Goal: Information Seeking & Learning: Learn about a topic

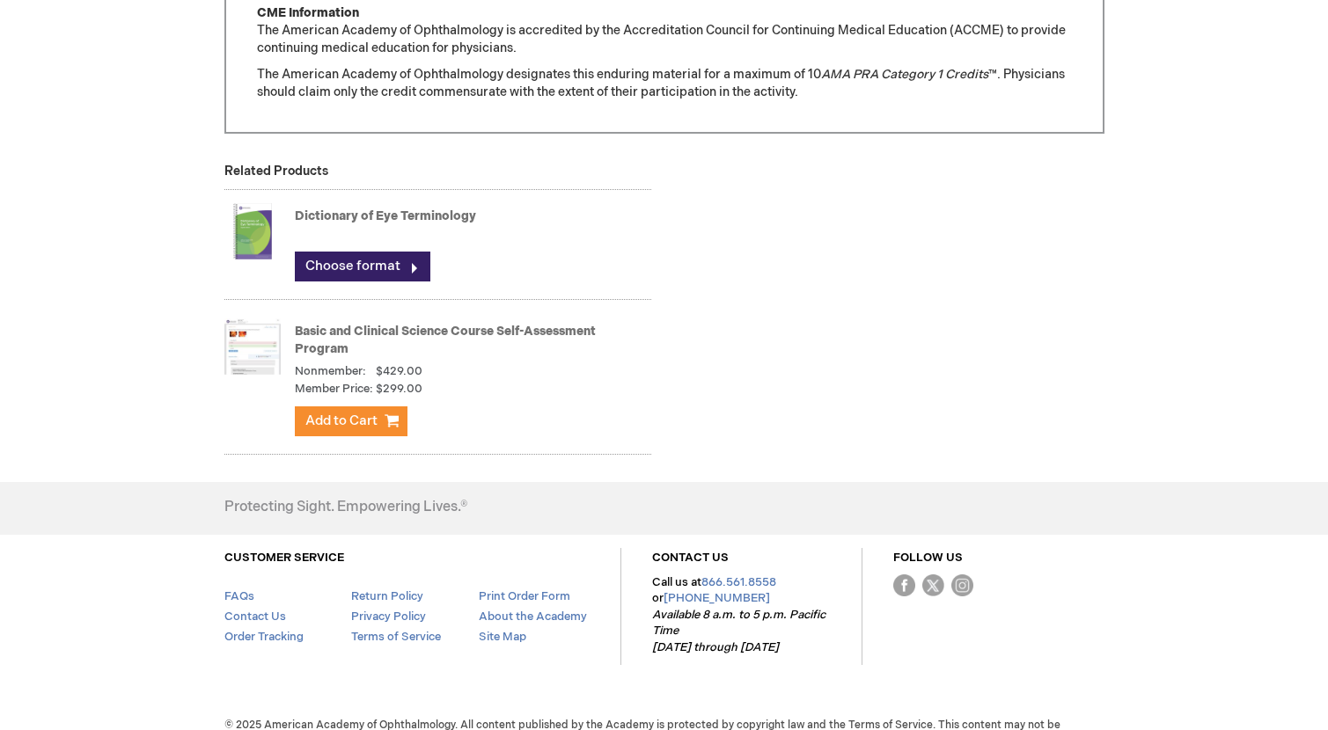
scroll to position [1743, 0]
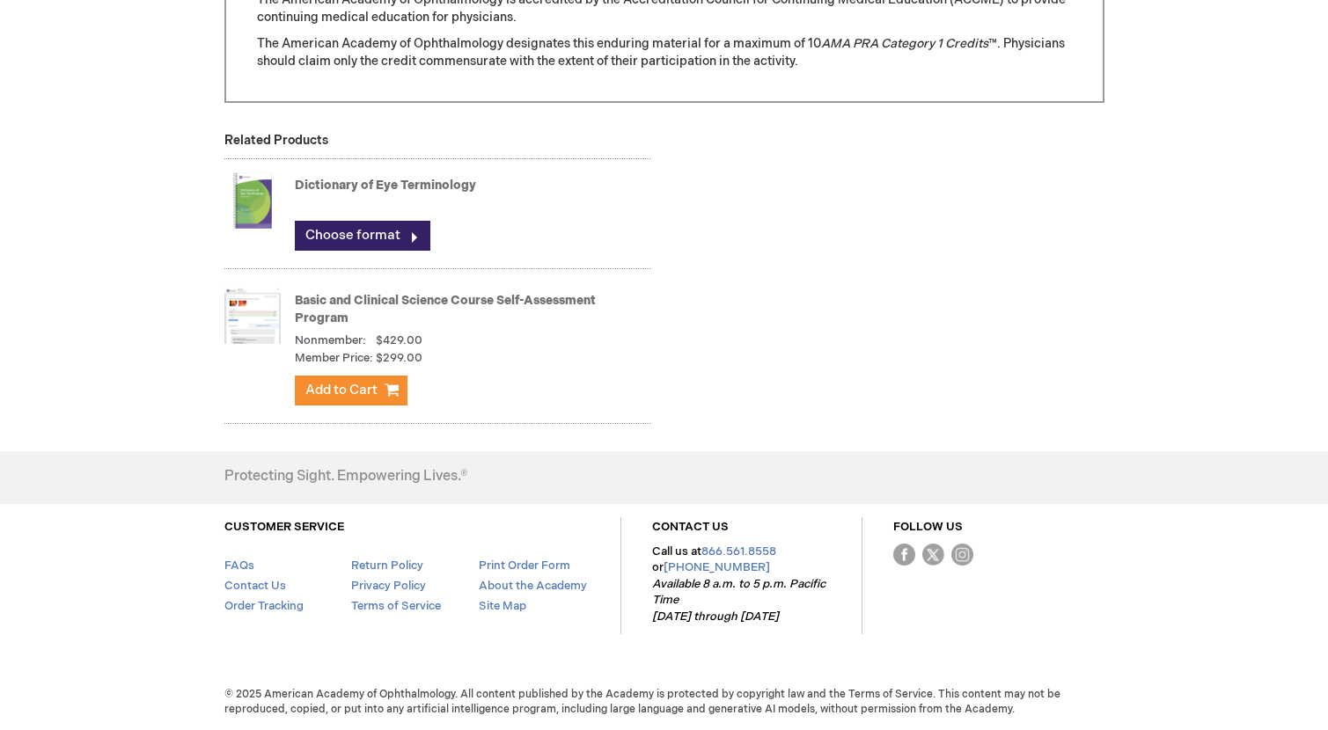
click at [260, 199] on img at bounding box center [252, 200] width 56 height 70
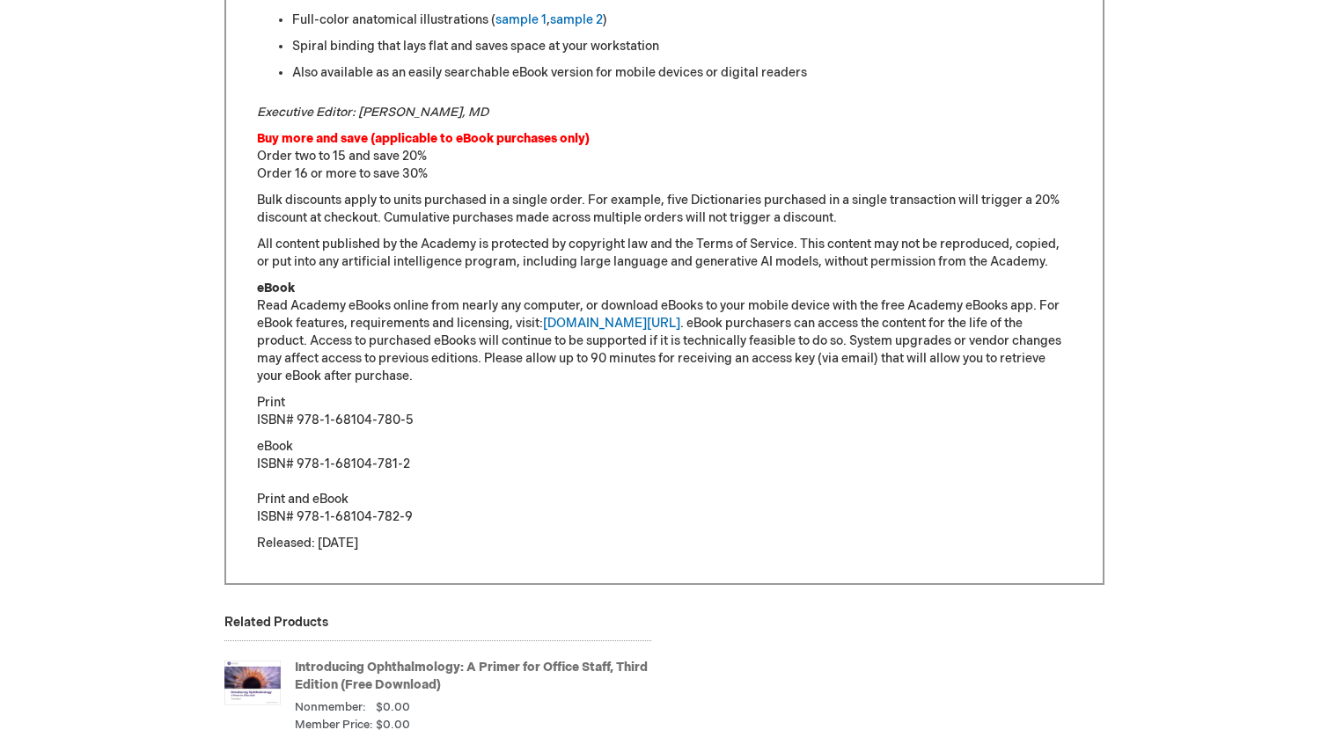
scroll to position [1232, 0]
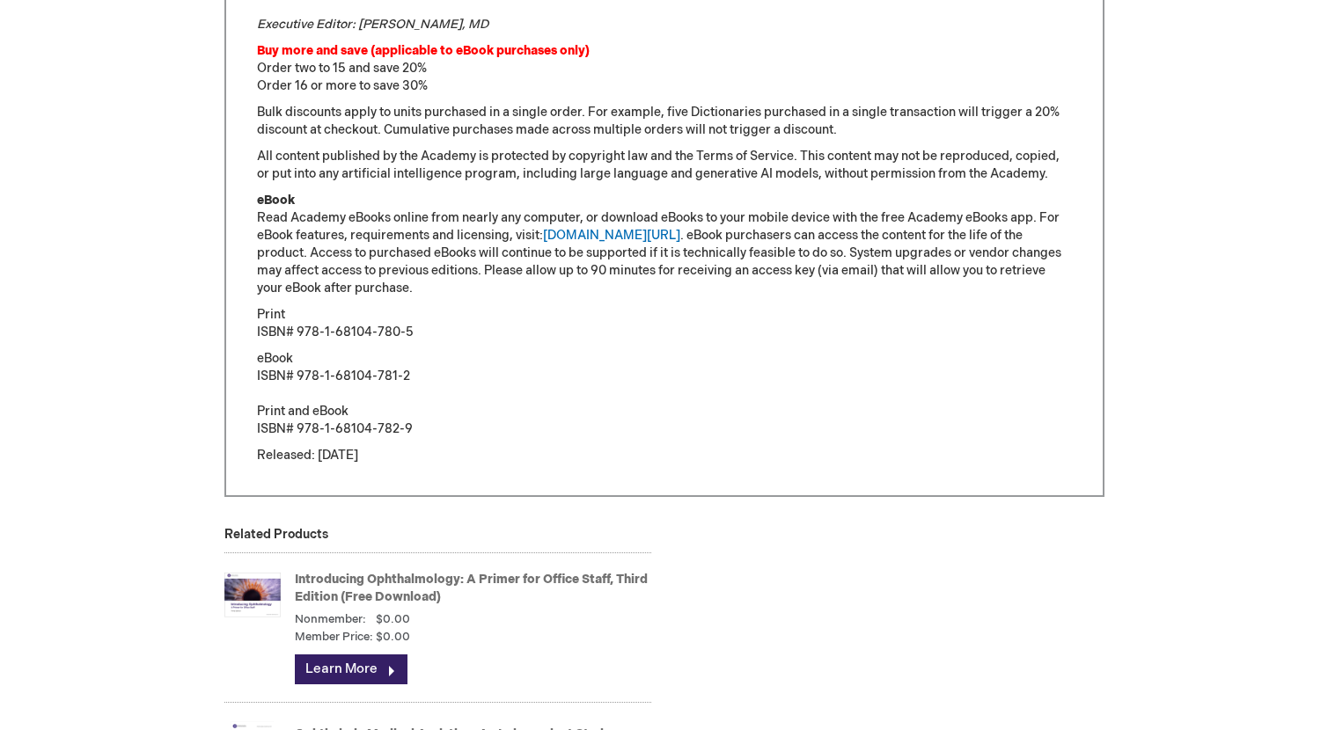
click at [500, 575] on link "Introducing Ophthalmology: A Primer for Office Staff, Third Edition (Free Downl…" at bounding box center [471, 588] width 353 height 33
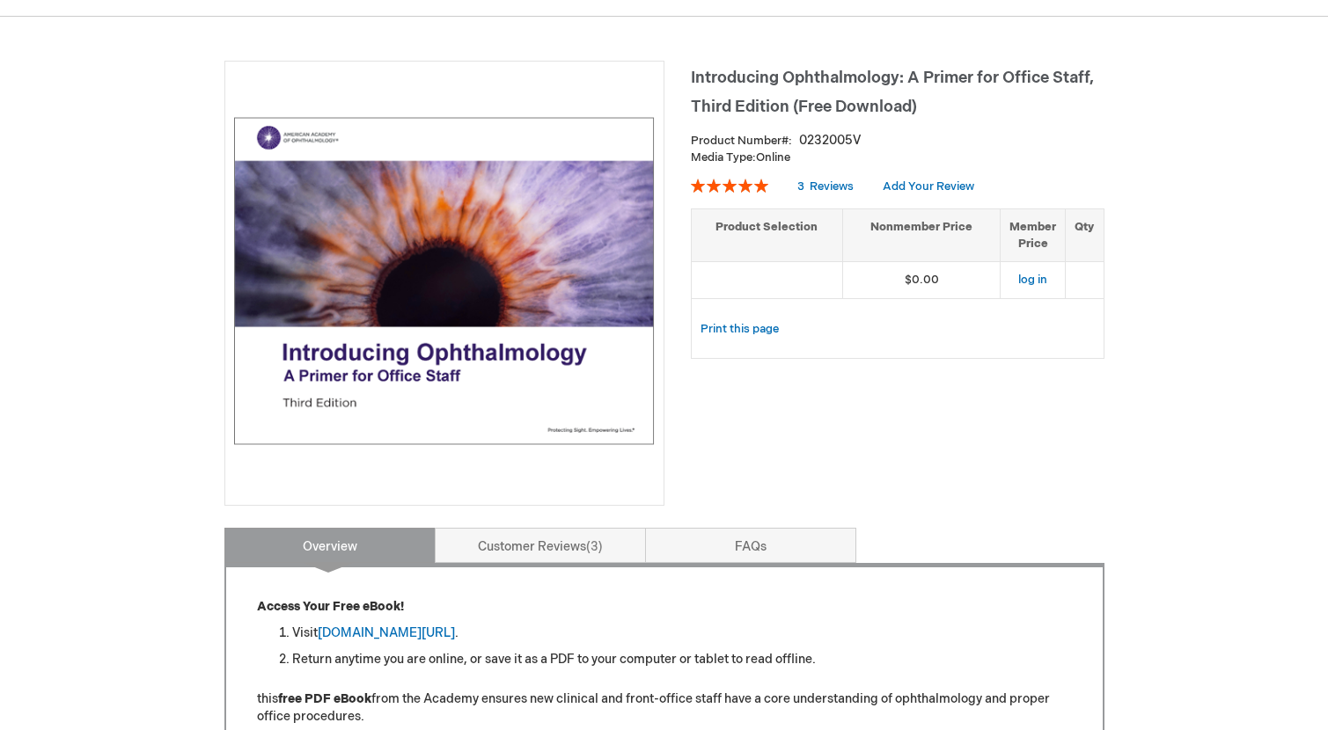
scroll to position [176, 0]
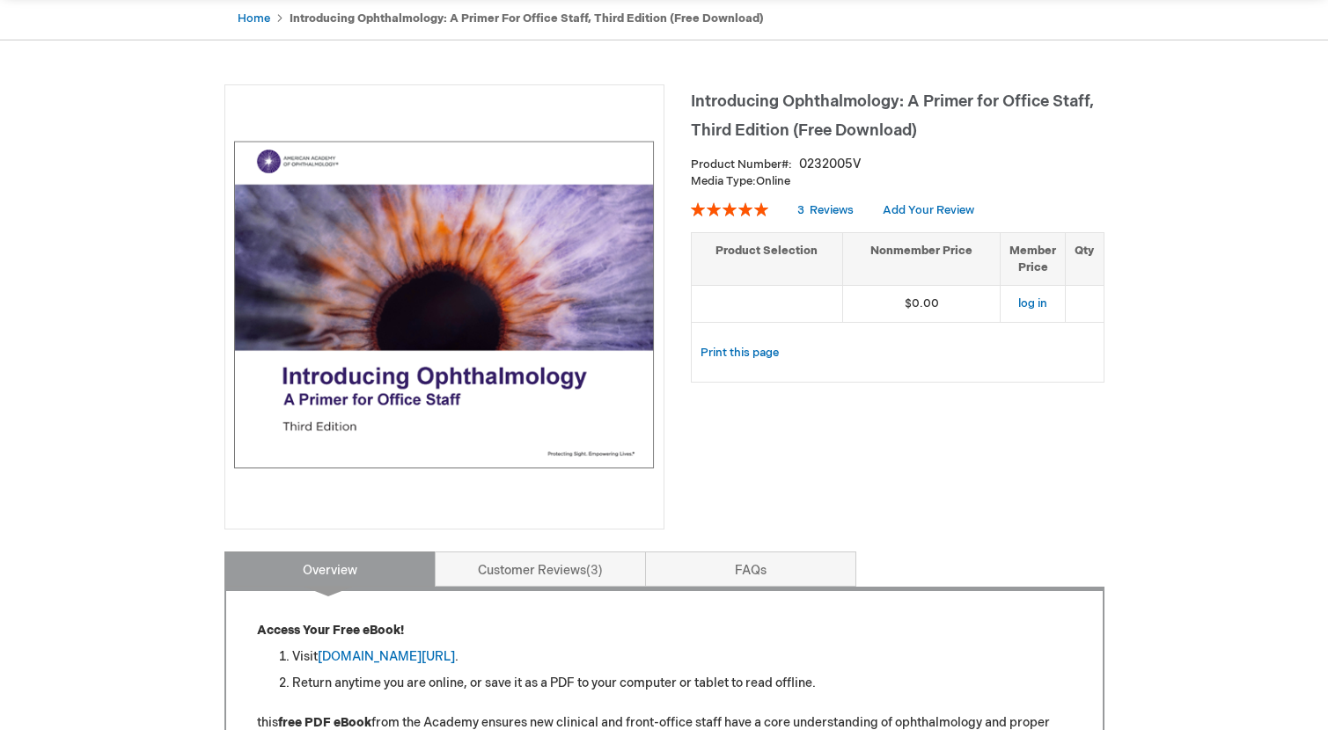
click at [531, 331] on img at bounding box center [444, 304] width 421 height 421
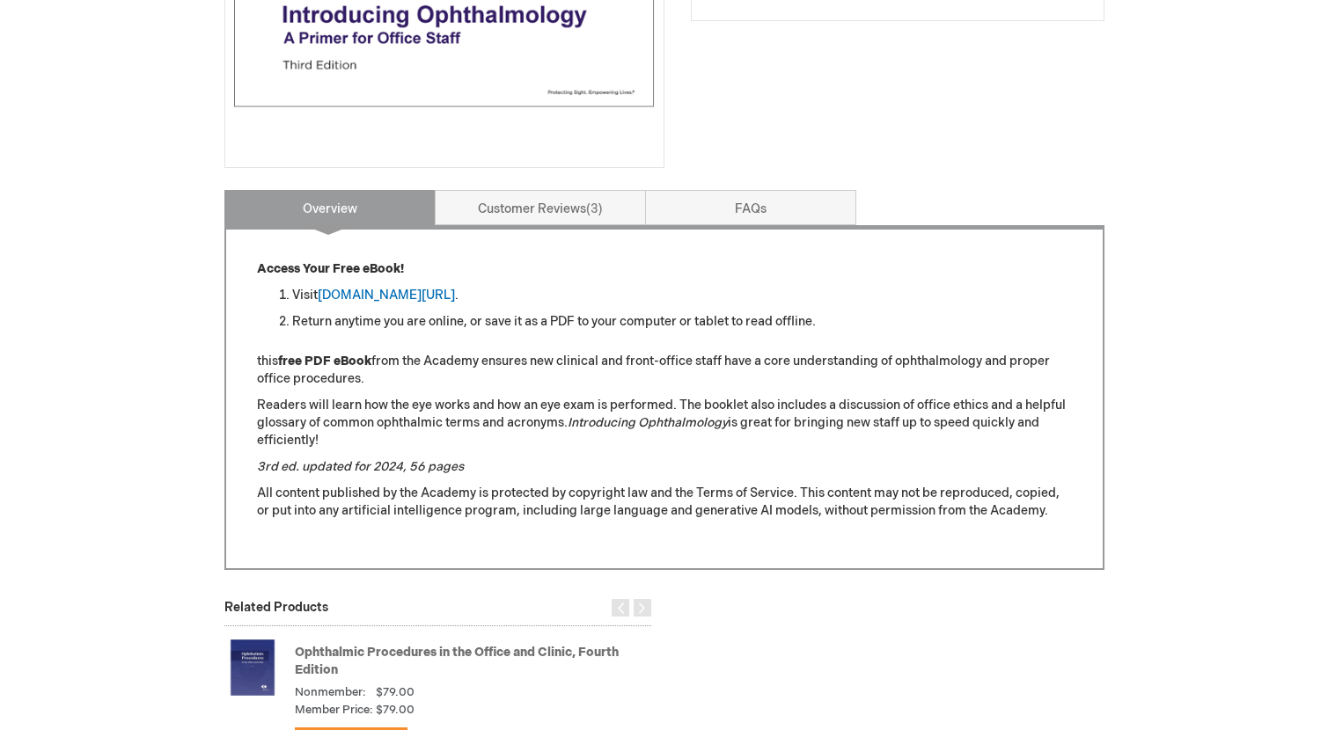
scroll to position [616, 0]
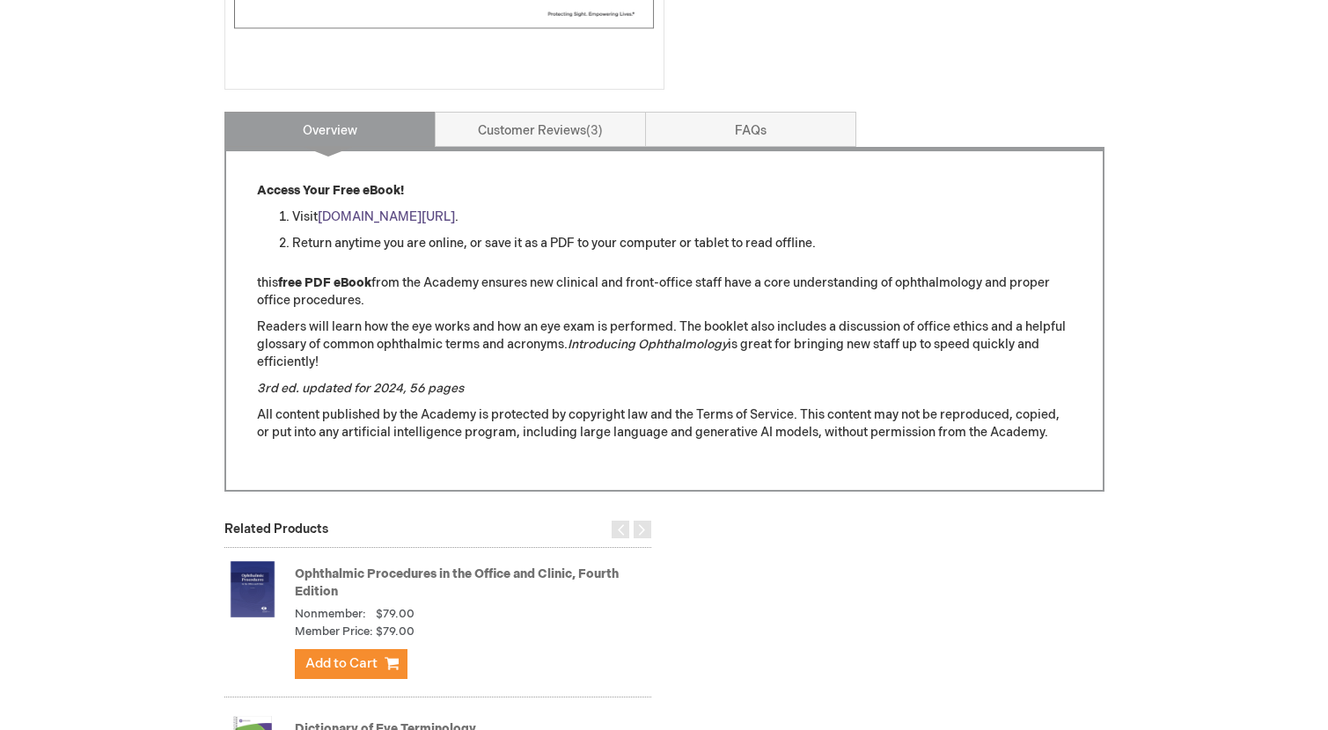
click at [377, 212] on link "[DOMAIN_NAME][URL]" at bounding box center [386, 216] width 137 height 15
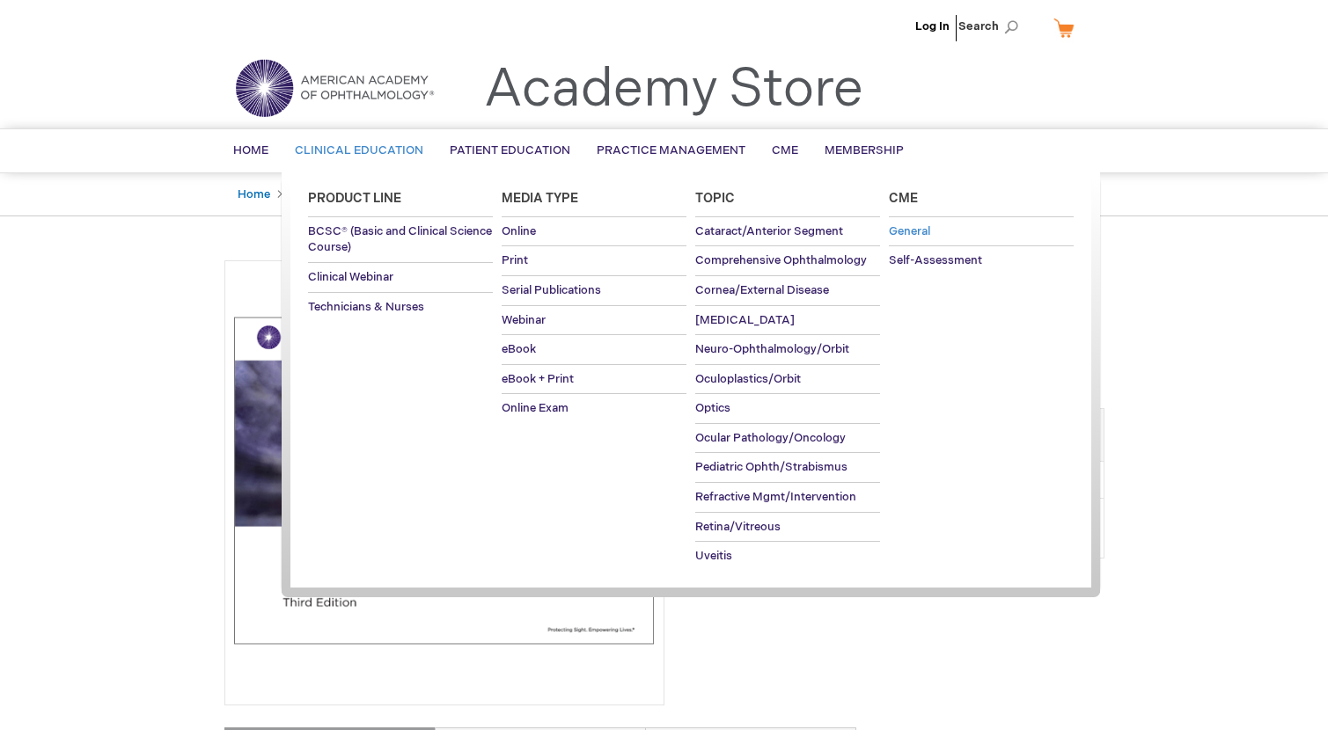
click at [913, 231] on span "General" at bounding box center [909, 231] width 41 height 14
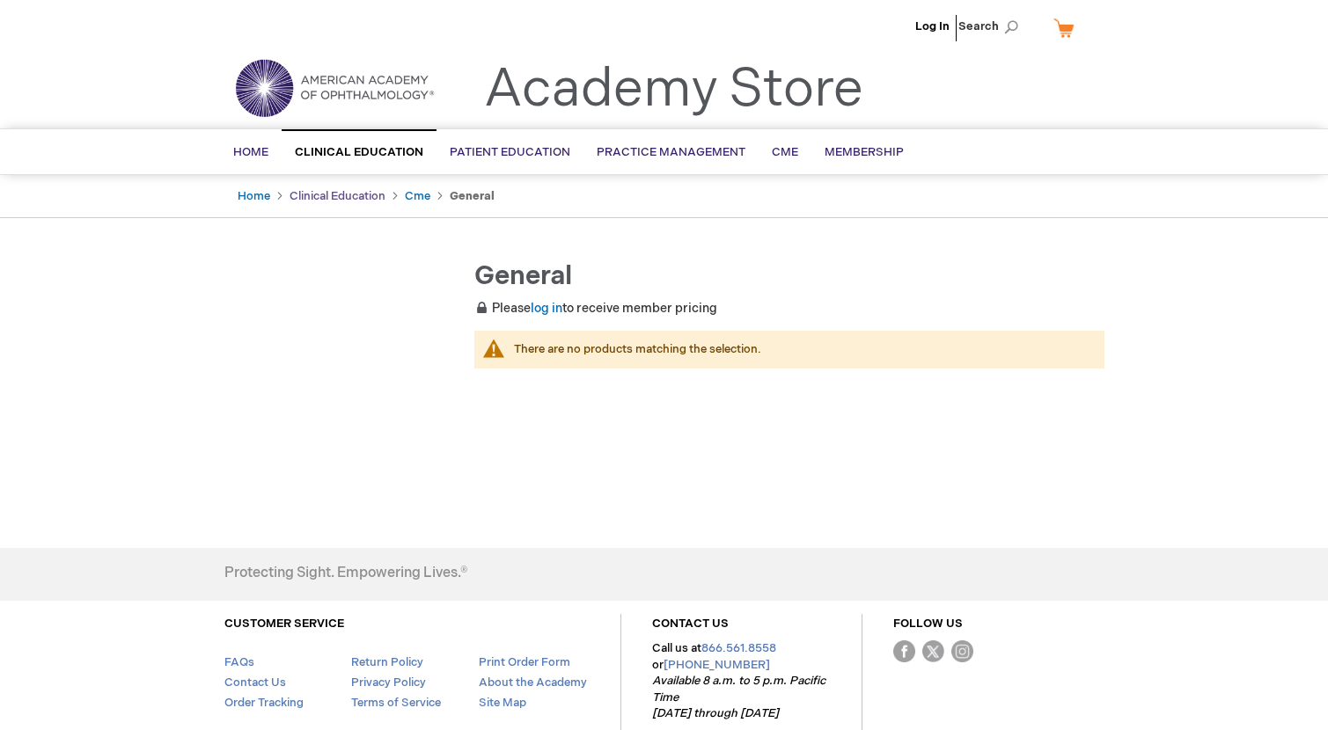
click at [366, 200] on link "Clinical Education" at bounding box center [338, 196] width 96 height 14
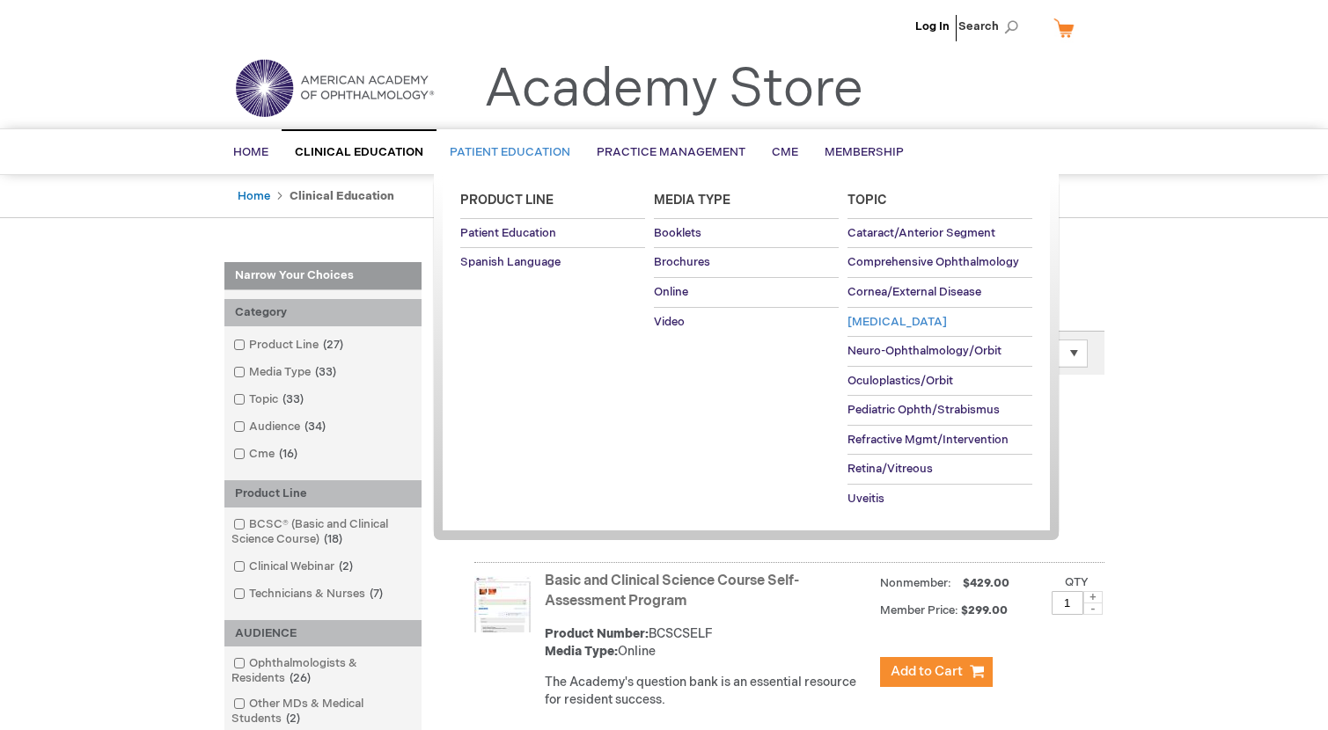
click at [868, 321] on span "[MEDICAL_DATA]" at bounding box center [896, 322] width 99 height 14
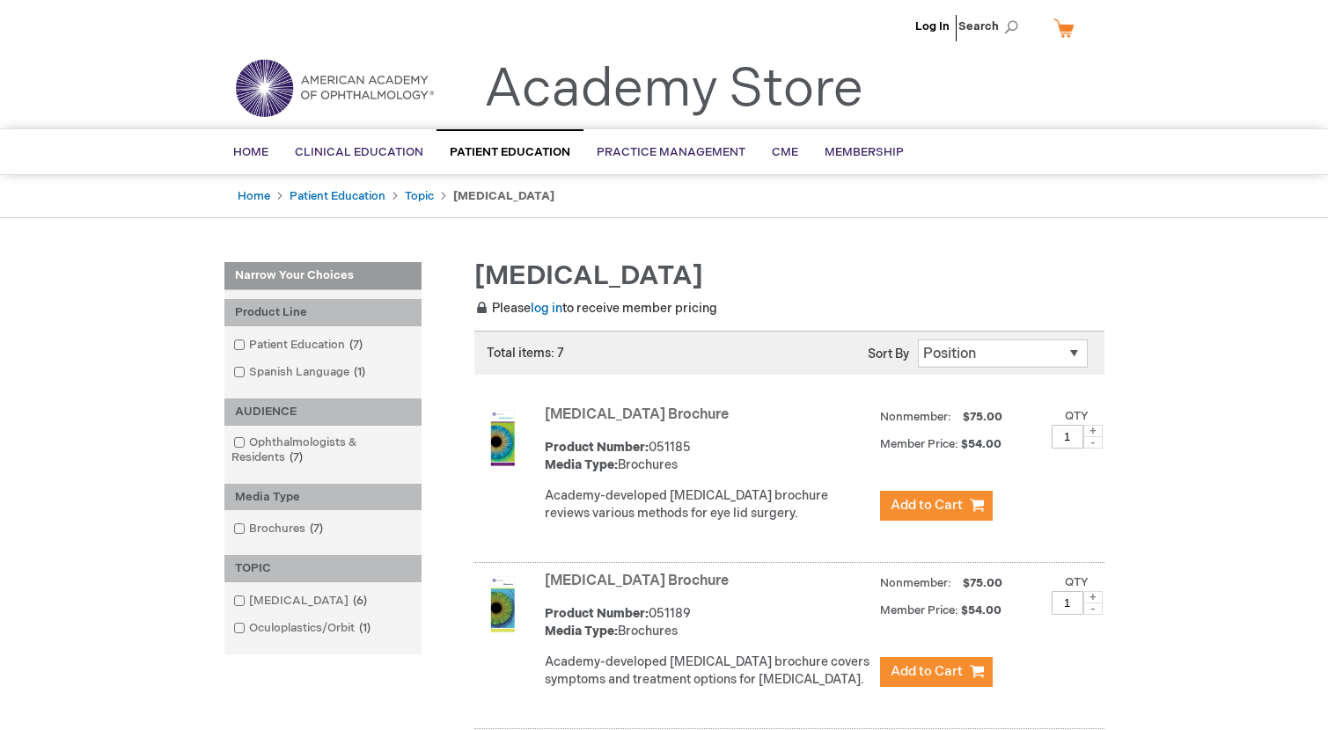
click at [344, 74] on img at bounding box center [334, 87] width 211 height 63
